Goal: Task Accomplishment & Management: Manage account settings

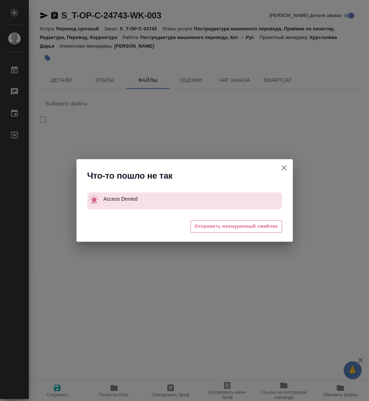
click at [283, 170] on icon "button" at bounding box center [284, 167] width 9 height 9
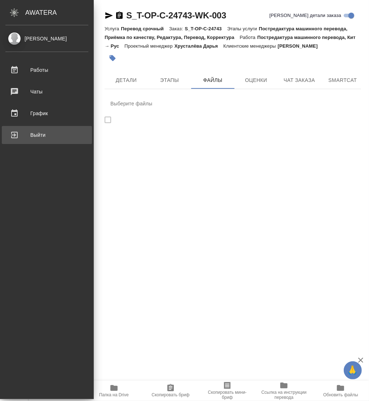
click at [22, 136] on div "Выйти" at bounding box center [46, 134] width 83 height 11
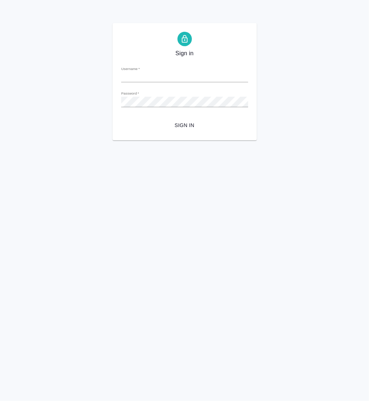
type input "[DOMAIN_NAME][EMAIL_ADDRESS][DOMAIN_NAME]"
click at [182, 128] on span "Sign in" at bounding box center [184, 125] width 115 height 9
